Goal: Task Accomplishment & Management: Manage account settings

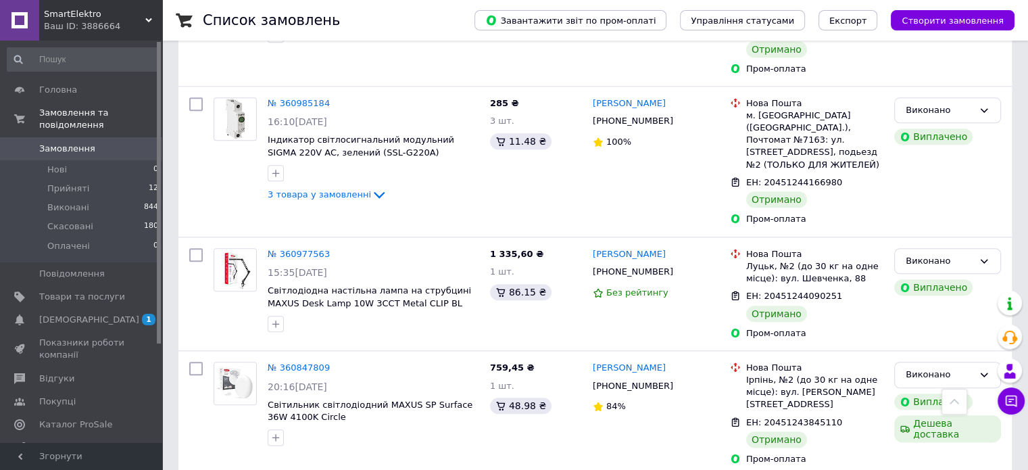
scroll to position [1622, 0]
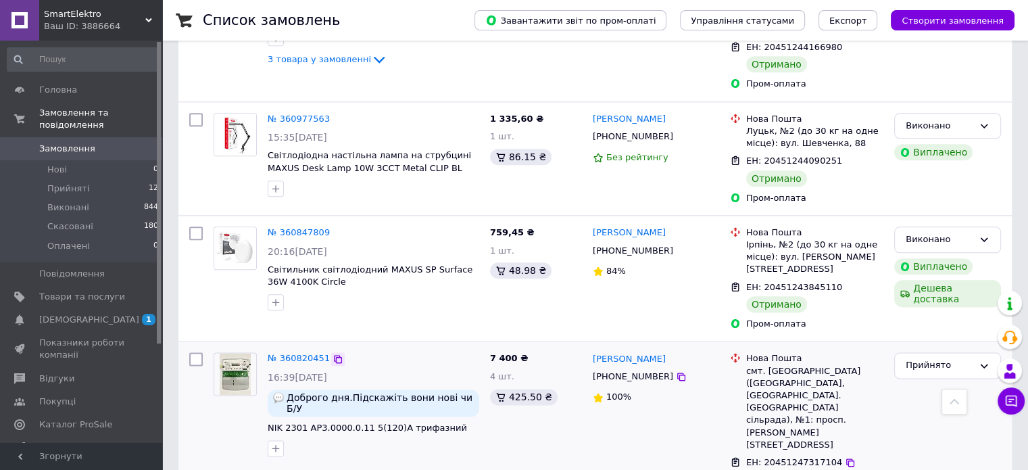
click at [334, 355] on icon at bounding box center [338, 359] width 8 height 8
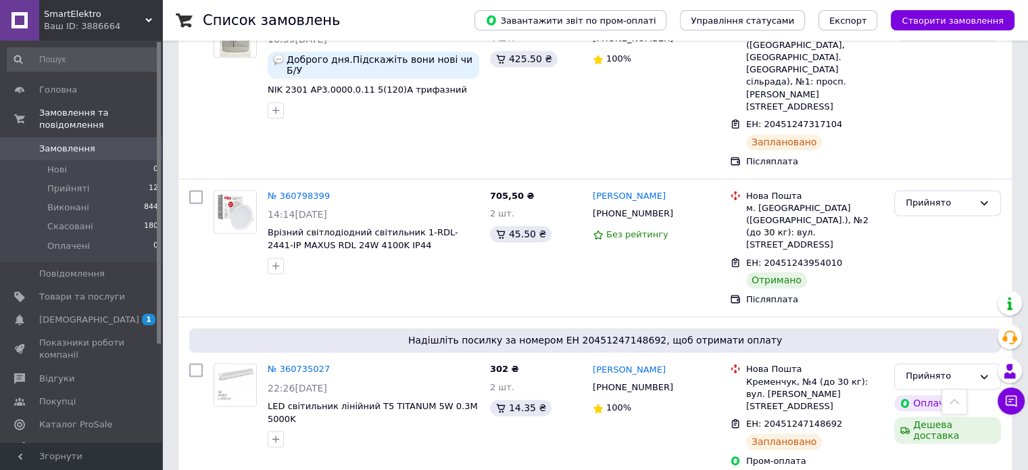
scroll to position [2027, 0]
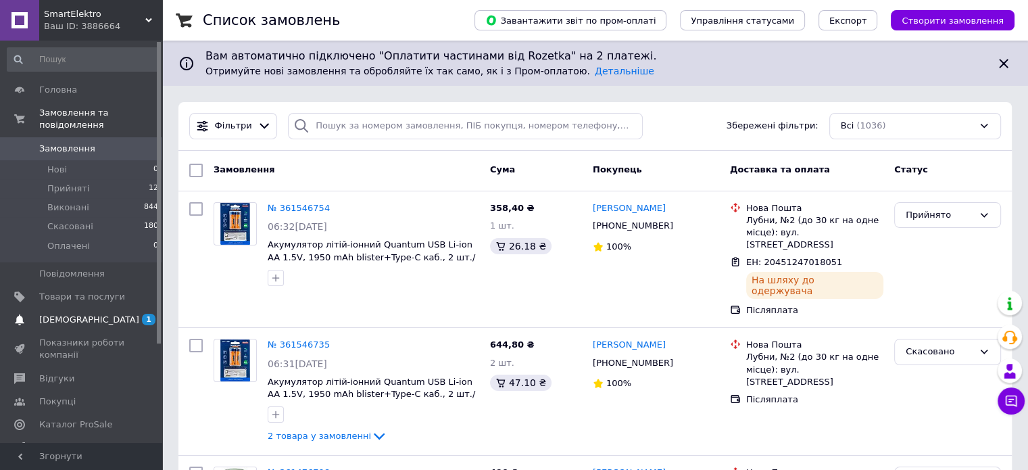
click at [92, 314] on span "[DEMOGRAPHIC_DATA]" at bounding box center [82, 320] width 86 height 12
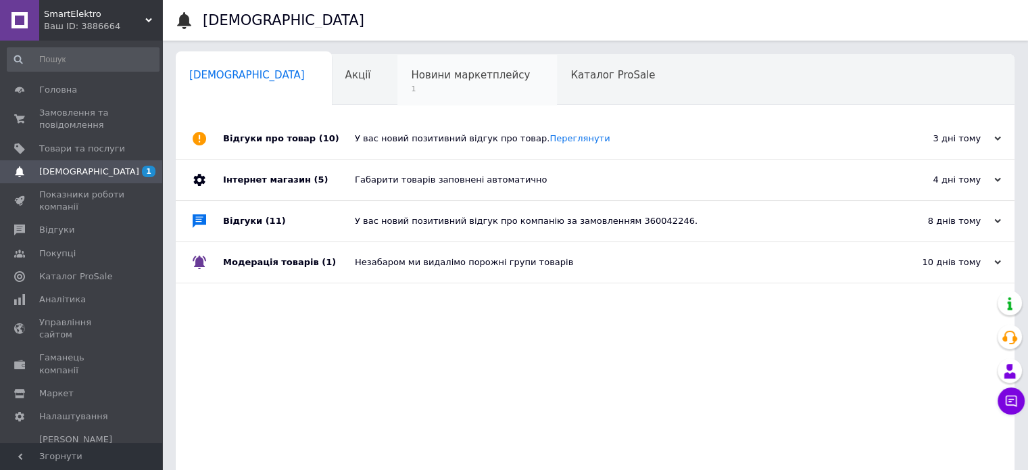
click at [397, 66] on div "Новини маркетплейсу 1" at bounding box center [476, 80] width 159 height 51
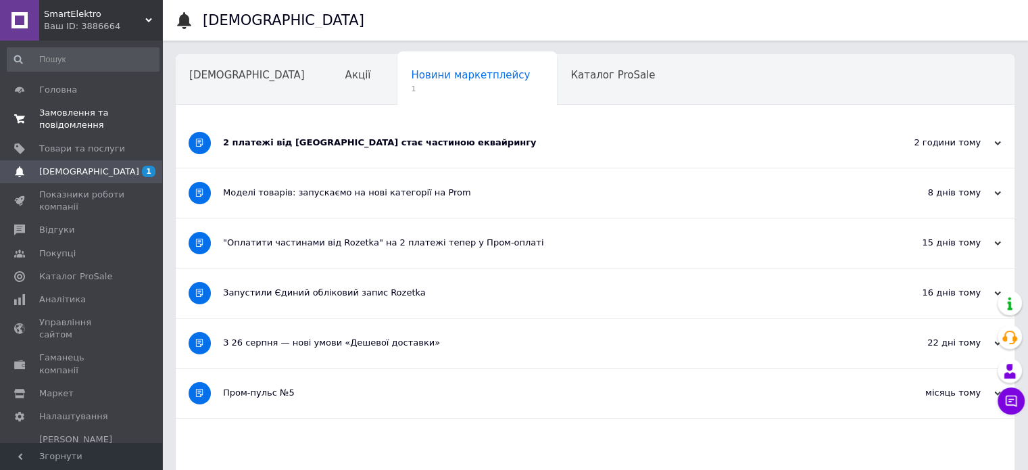
click at [87, 114] on span "Замовлення та повідомлення" at bounding box center [82, 119] width 86 height 24
